Goal: Task Accomplishment & Management: Complete application form

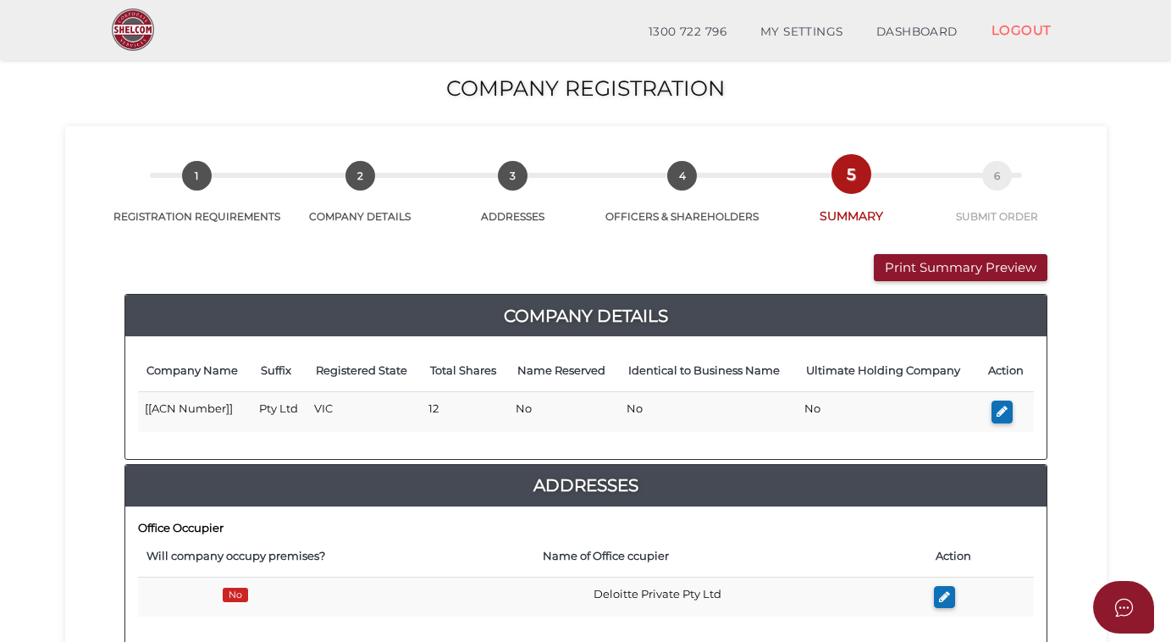
scroll to position [230, 0]
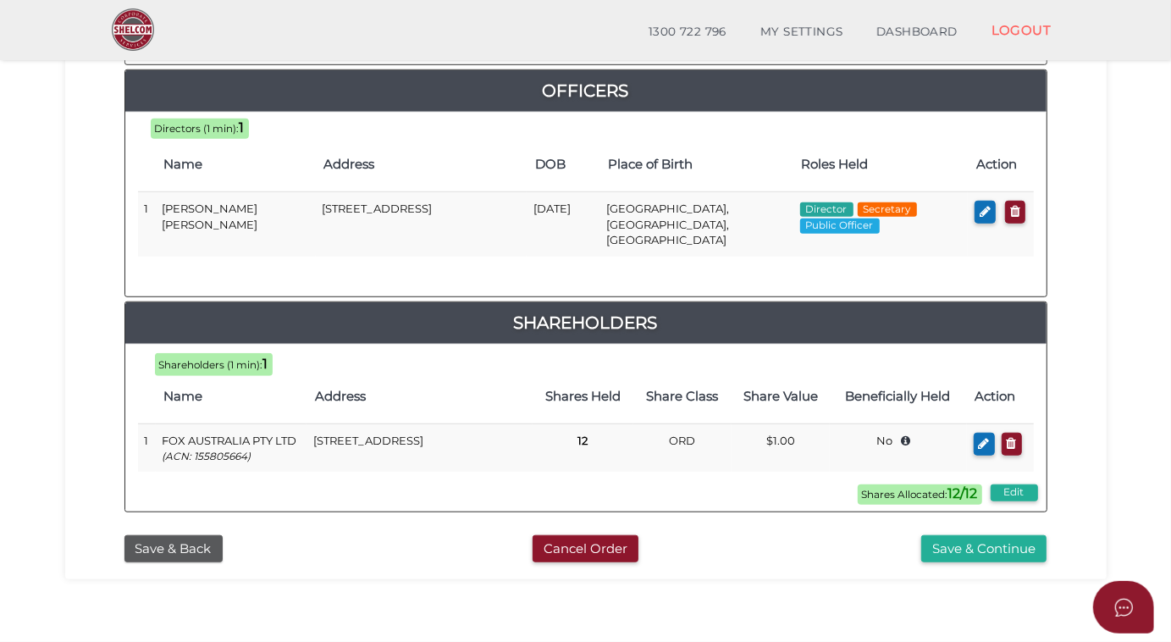
scroll to position [822, 0]
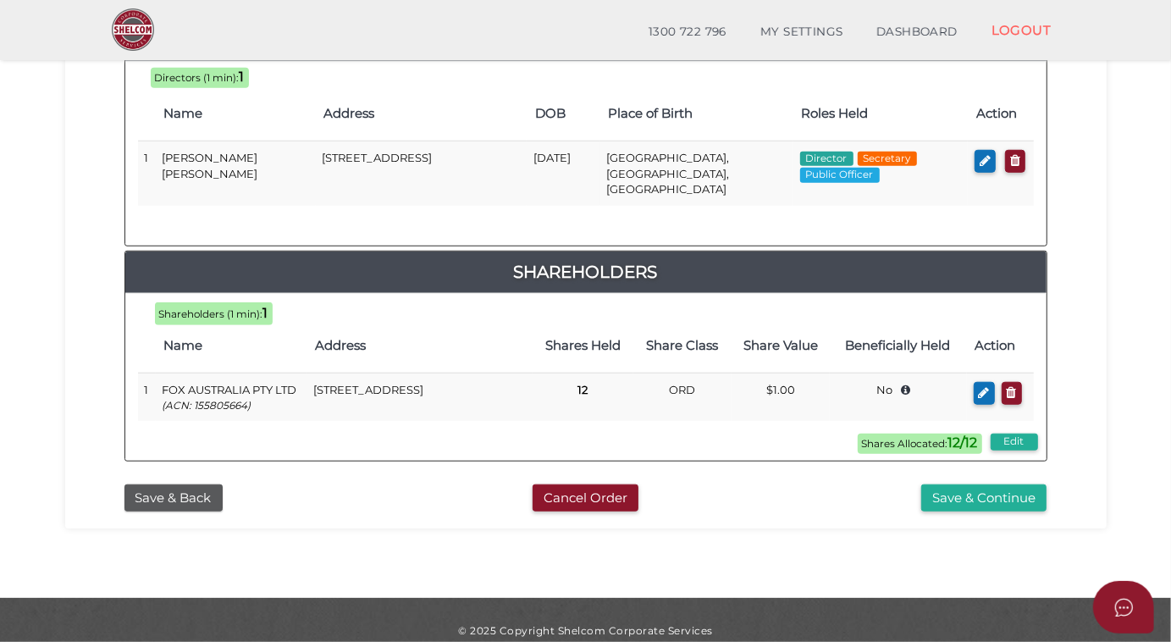
click at [982, 484] on button "Save & Continue" at bounding box center [983, 498] width 125 height 28
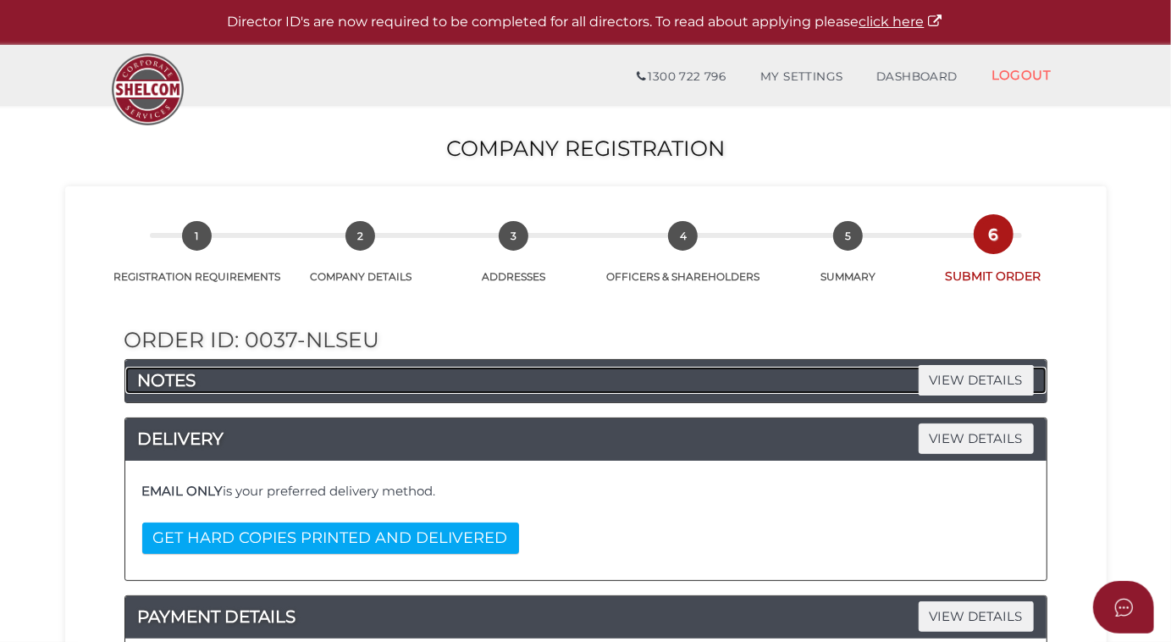
click at [433, 378] on h4 "NOTES VIEW DETAILS" at bounding box center [585, 380] width 921 height 27
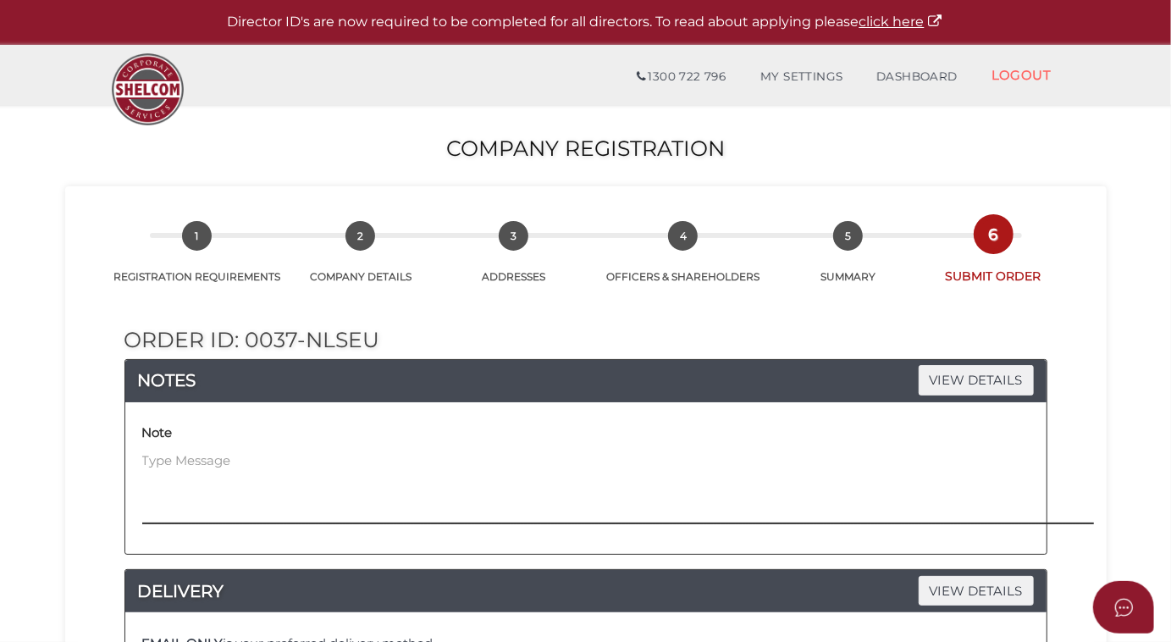
drag, startPoint x: 148, startPoint y: 471, endPoint x: 160, endPoint y: 471, distance: 11.9
click at [149, 471] on textarea at bounding box center [712, 487] width 1141 height 73
click at [188, 455] on textarea "Please copy documents to corpsecdp@deloitte.com.au" at bounding box center [712, 487] width 1141 height 73
click at [537, 457] on textarea "Please also copy documents to corpsecdp@deloitte.com.au" at bounding box center [712, 487] width 1141 height 73
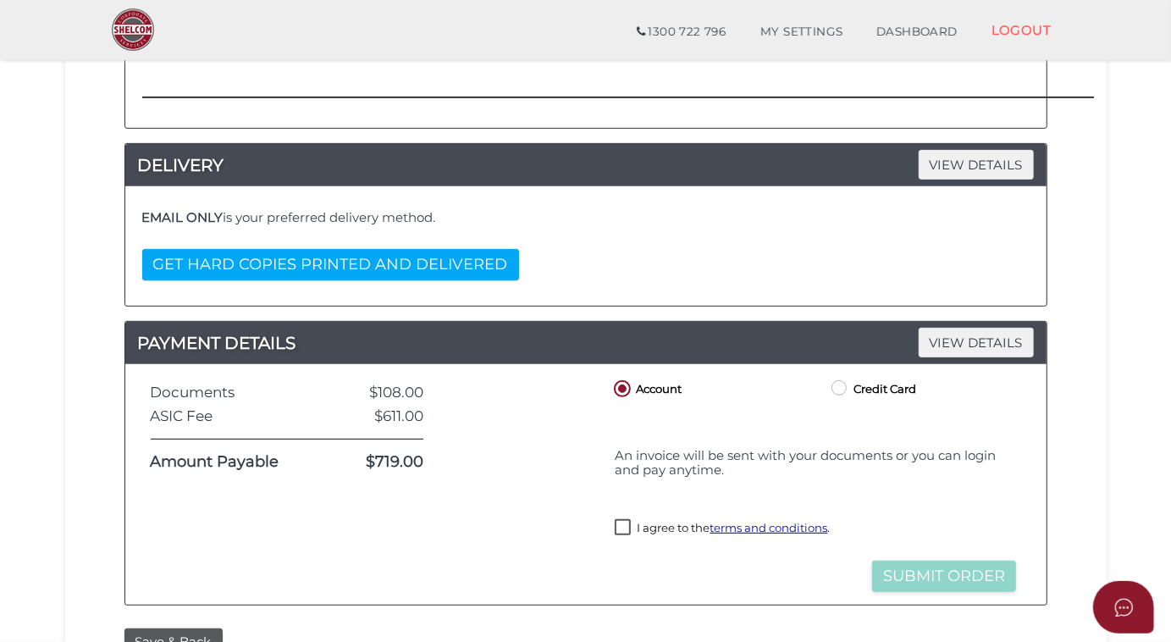
scroll to position [461, 0]
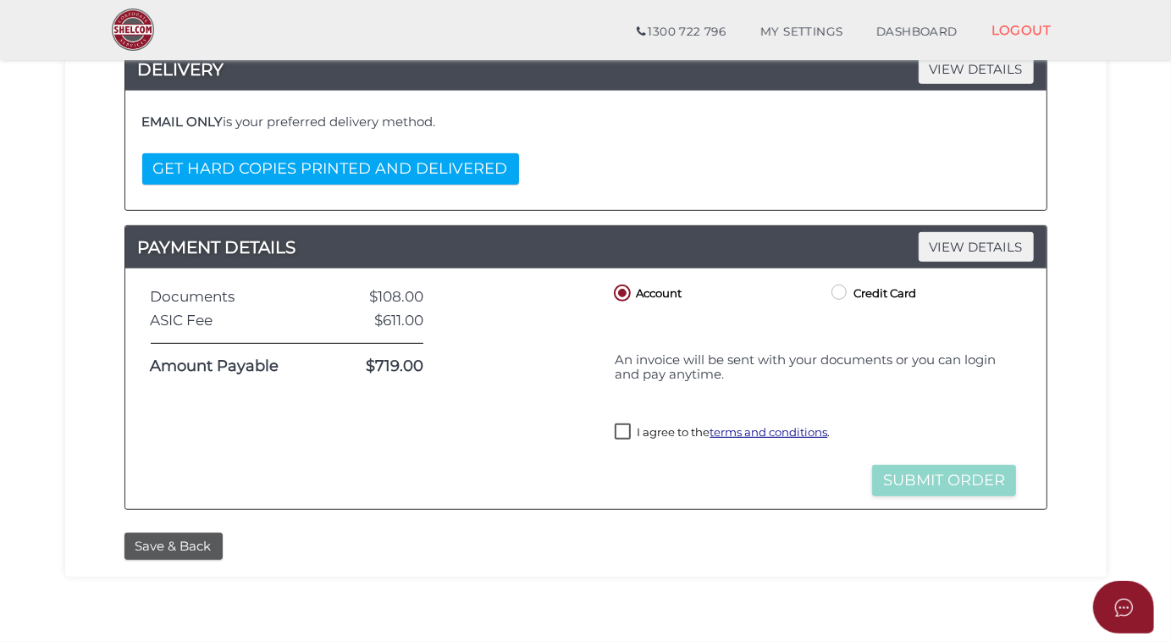
type textarea "Please also copy documents to corpsecdp@deloitte.com.au"
click at [629, 433] on label "I agree to the terms and conditions ." at bounding box center [722, 433] width 215 height 21
checkbox input "true"
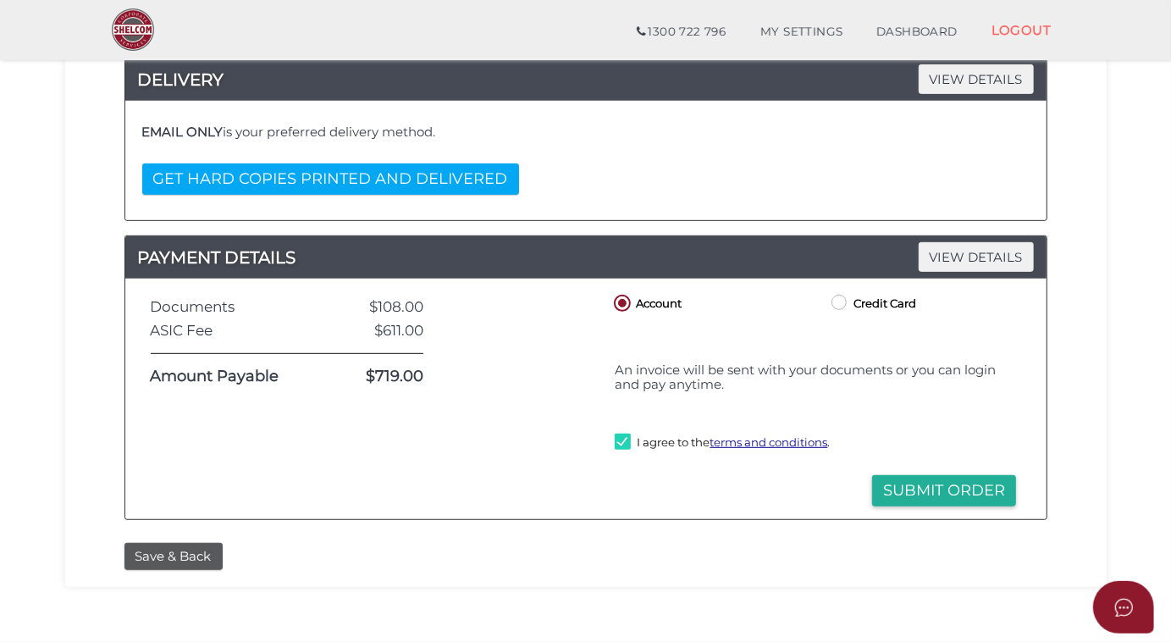
scroll to position [526, 0]
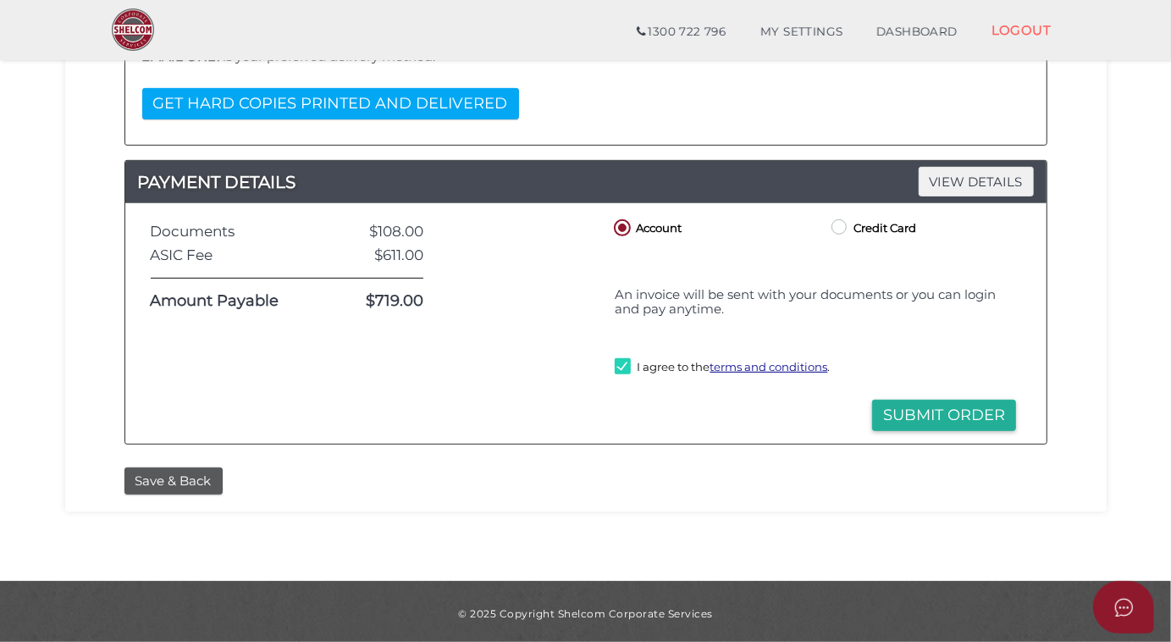
click at [923, 416] on button "Submit Order" at bounding box center [944, 415] width 144 height 31
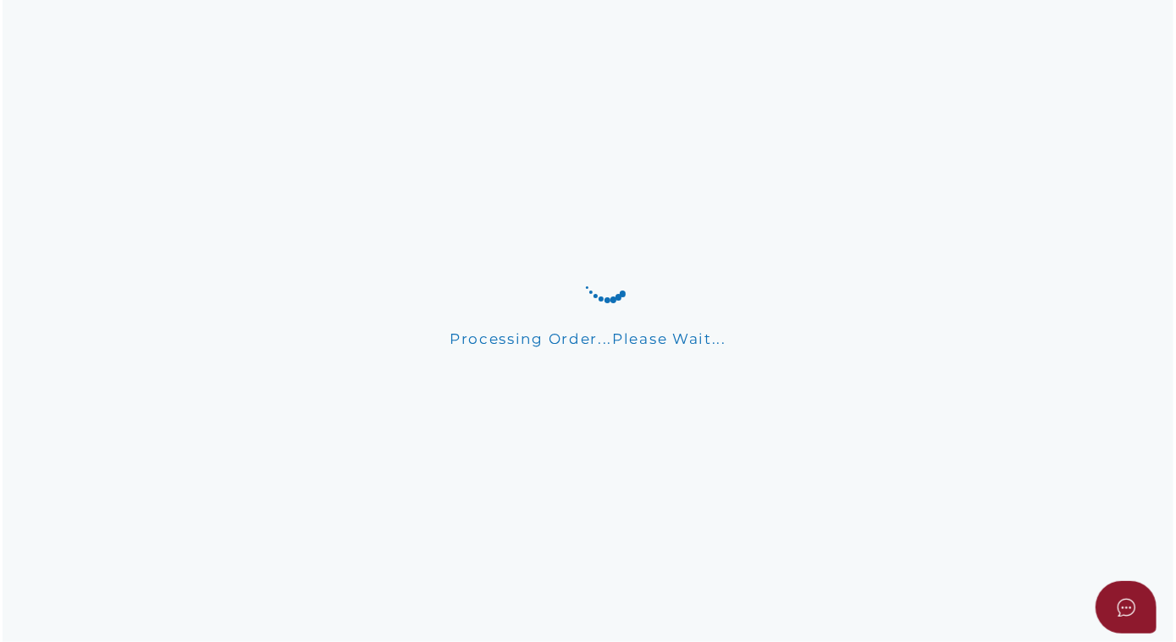
scroll to position [0, 0]
